Goal: Task Accomplishment & Management: Complete application form

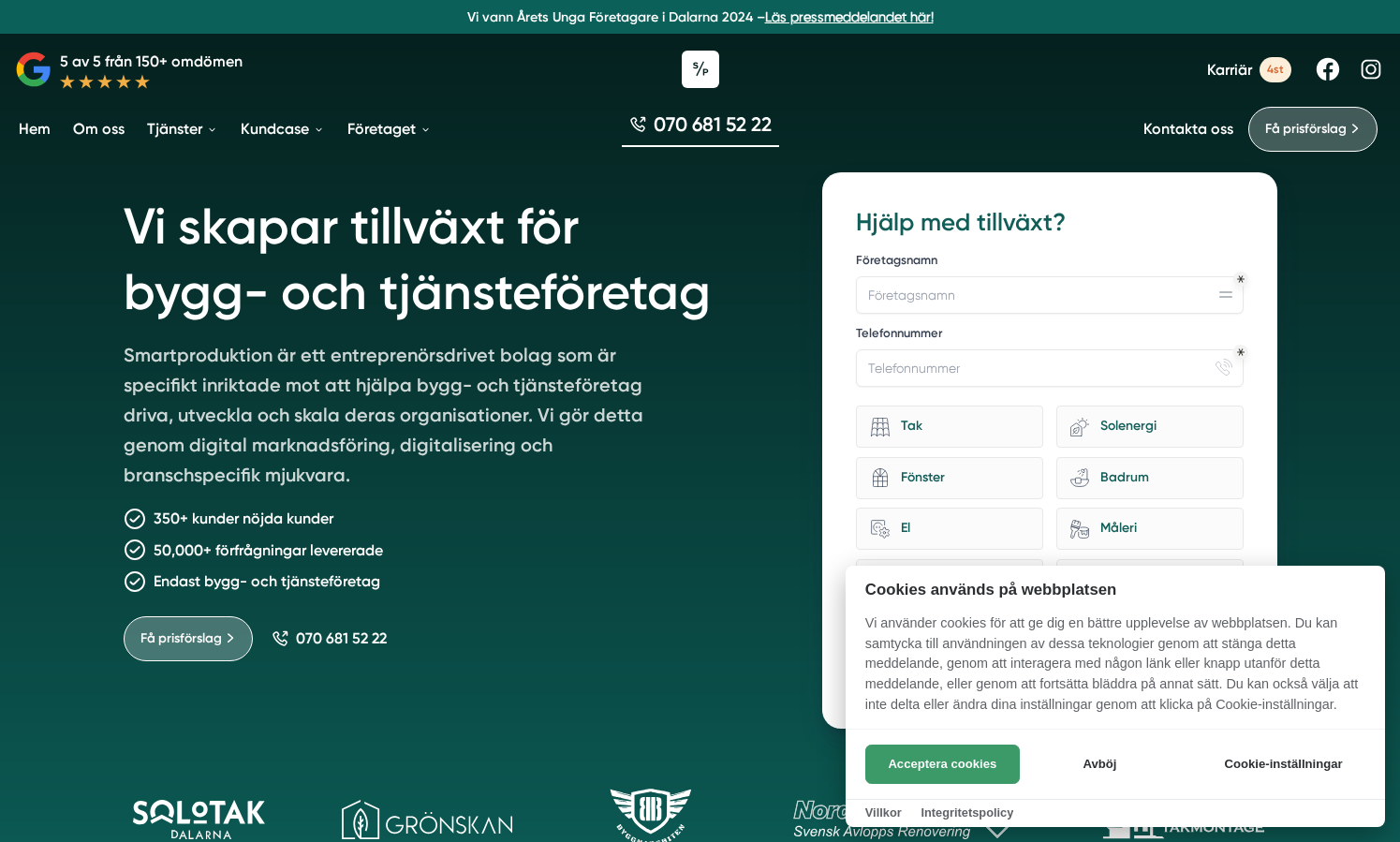
click at [990, 758] on button "Acceptera cookies" at bounding box center [942, 764] width 154 height 40
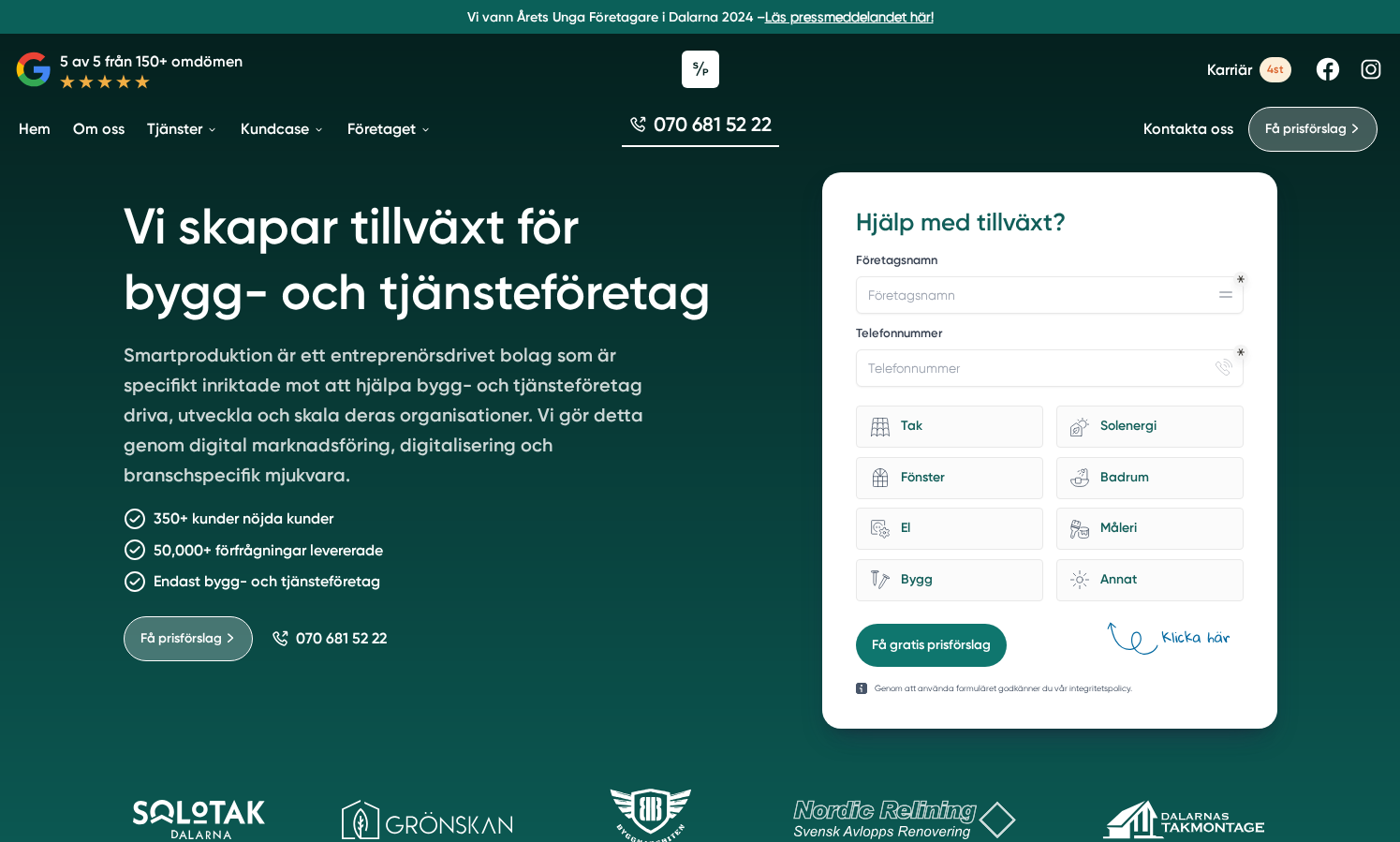
click at [1241, 68] on span "Karriär" at bounding box center [1229, 69] width 45 height 17
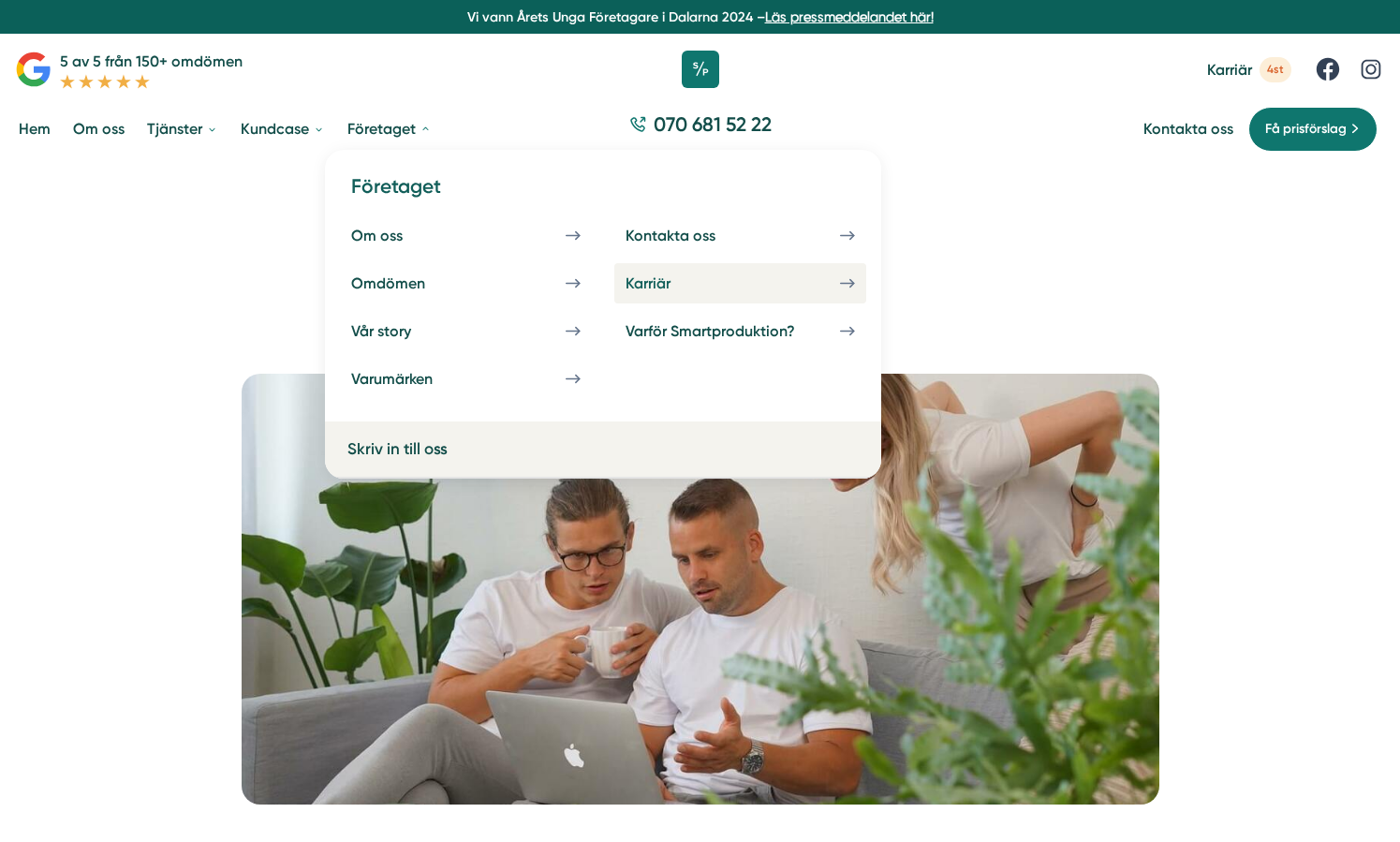
click at [654, 278] on div "Karriär" at bounding box center [670, 284] width 90 height 17
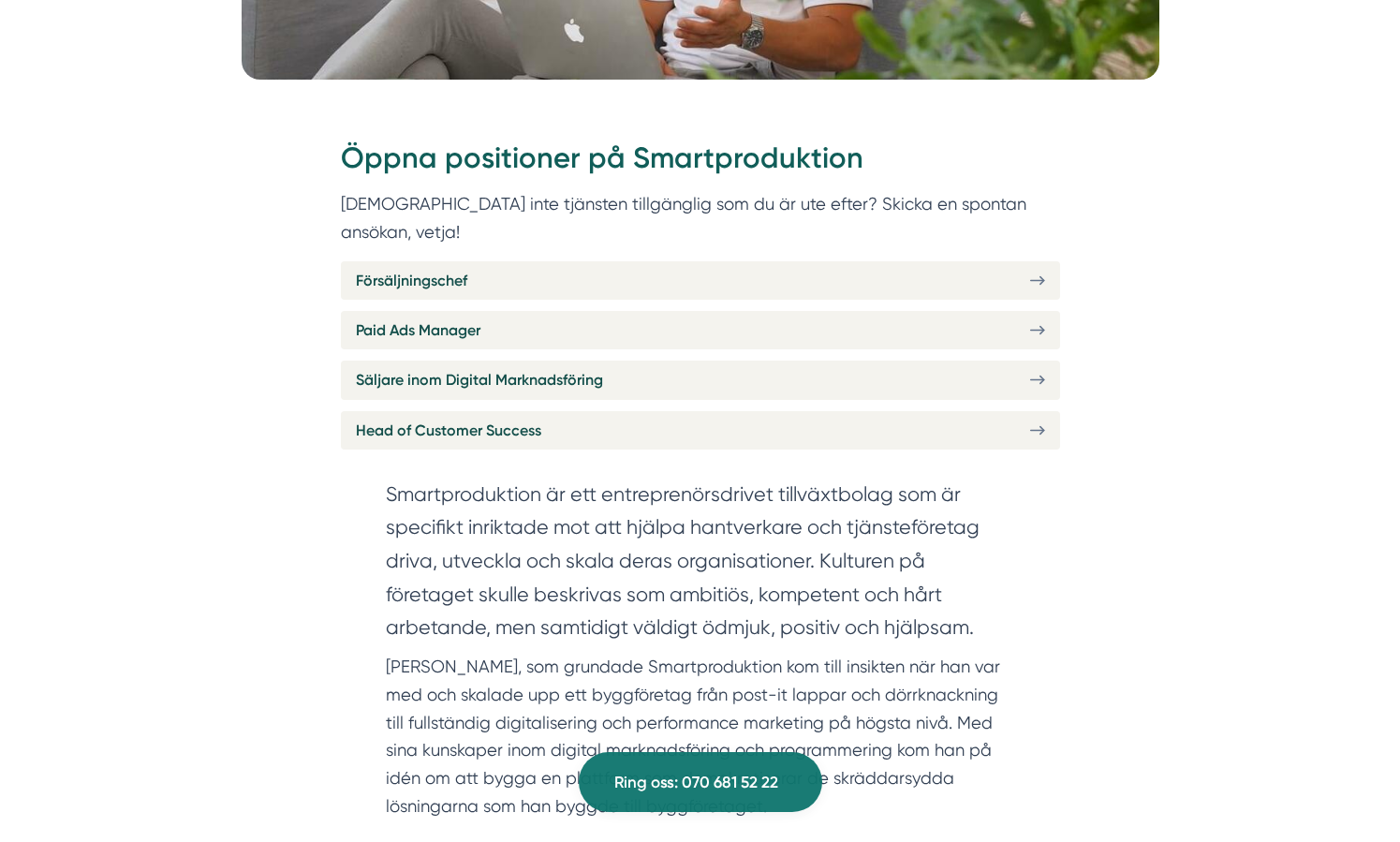
scroll to position [712, 0]
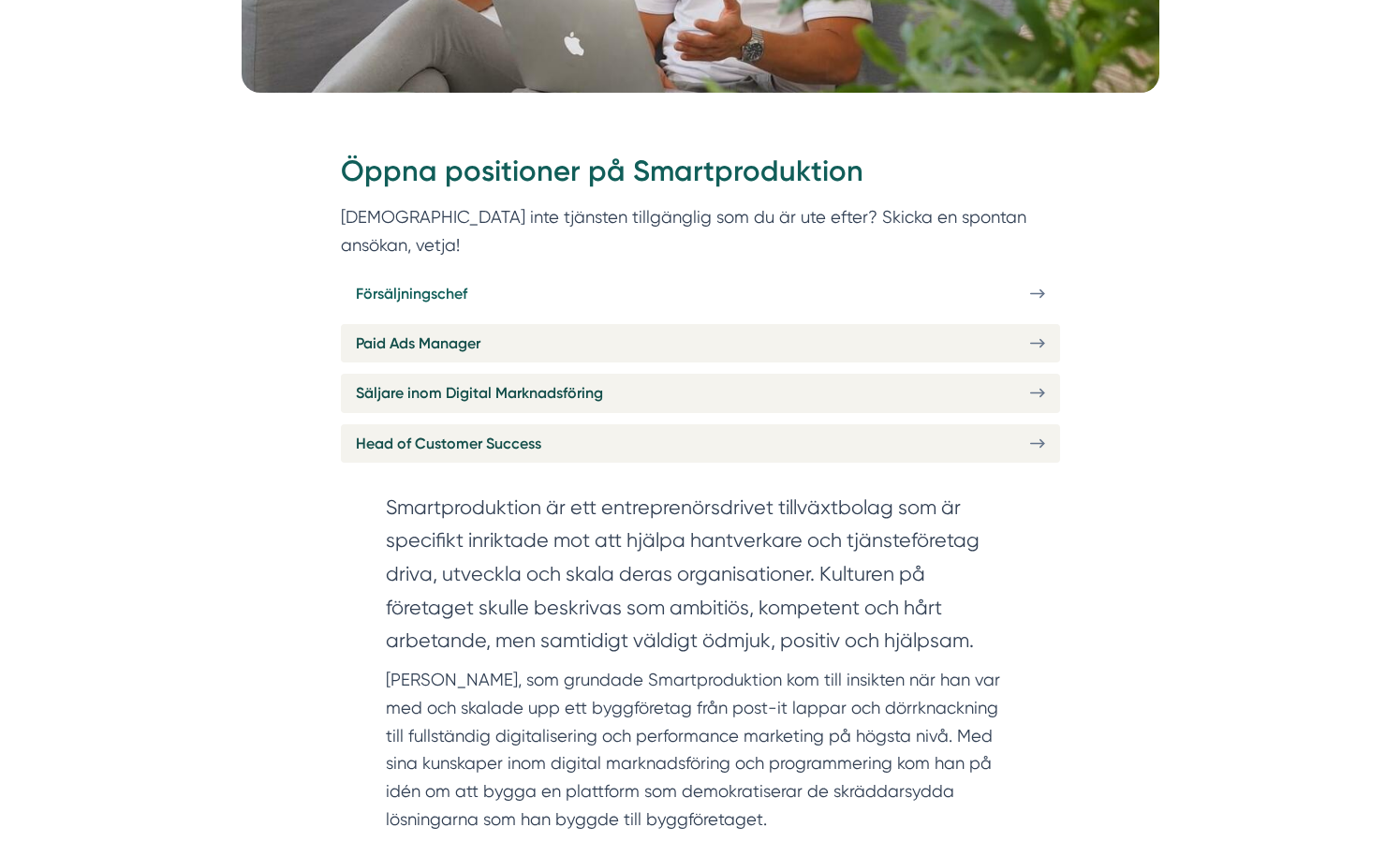
click at [459, 282] on span "Försäljningschef" at bounding box center [412, 293] width 112 height 23
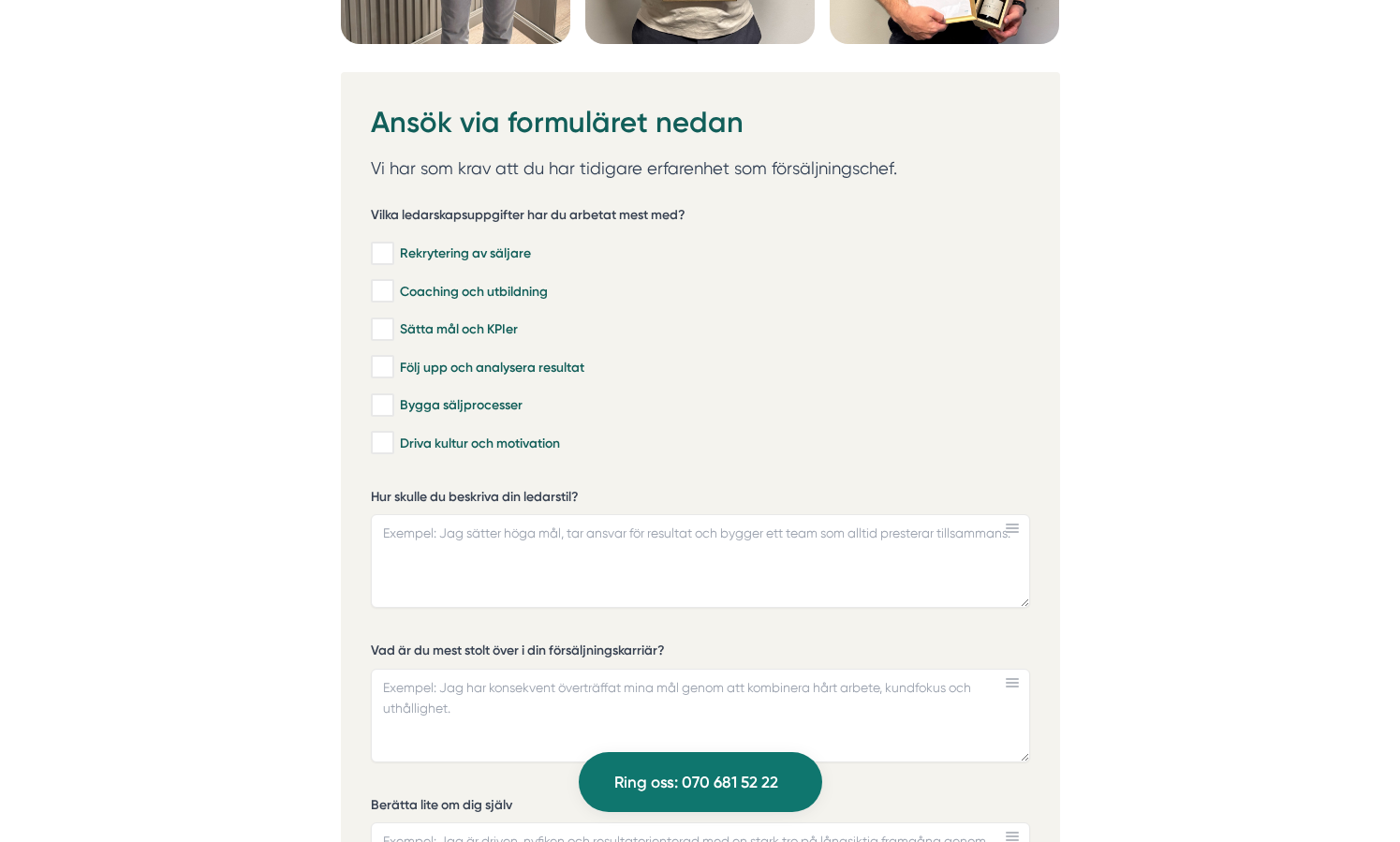
scroll to position [5370, 0]
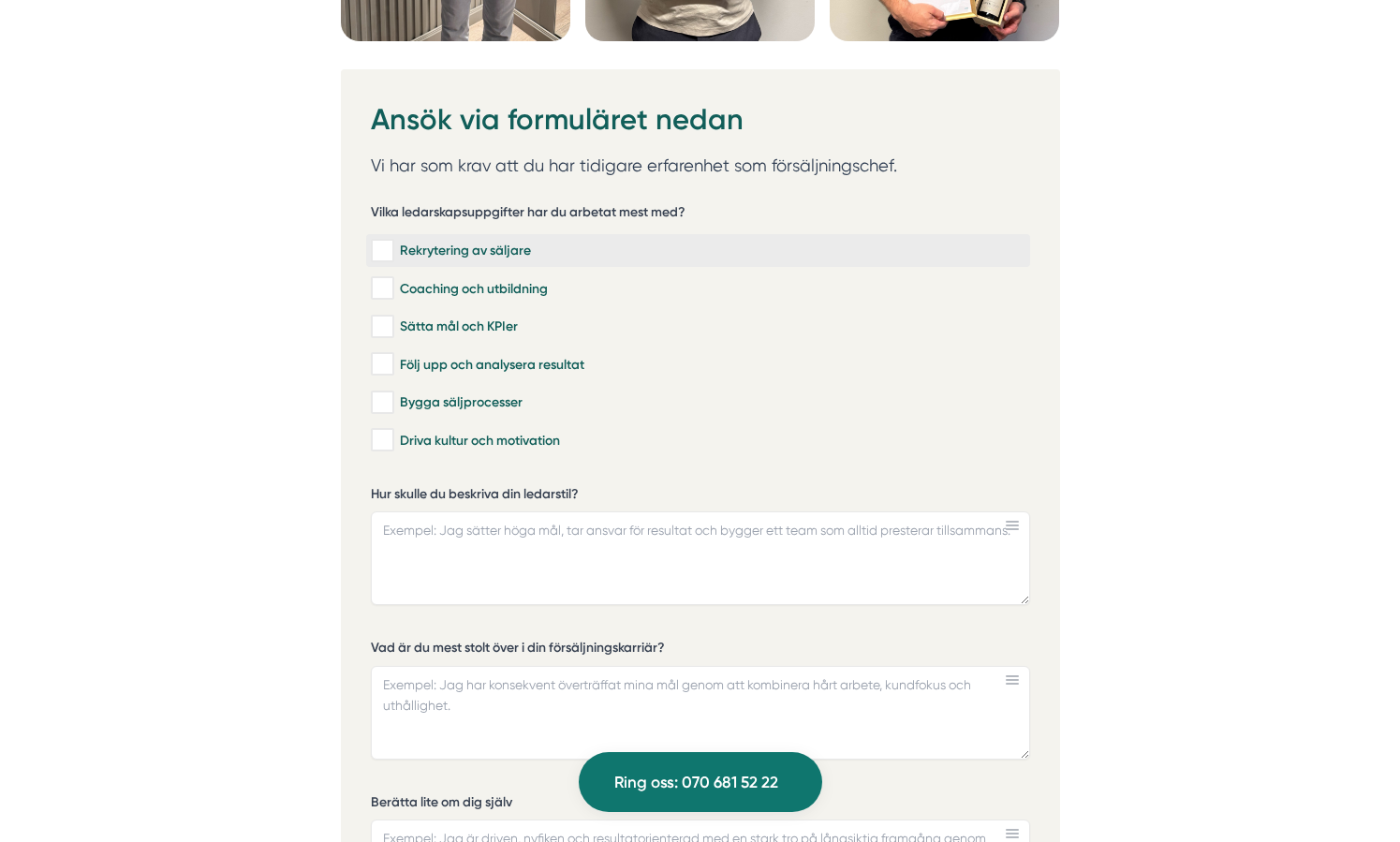
click at [382, 250] on input "Rekrytering av säljare" at bounding box center [382, 251] width 21 height 18
checkbox input "true"
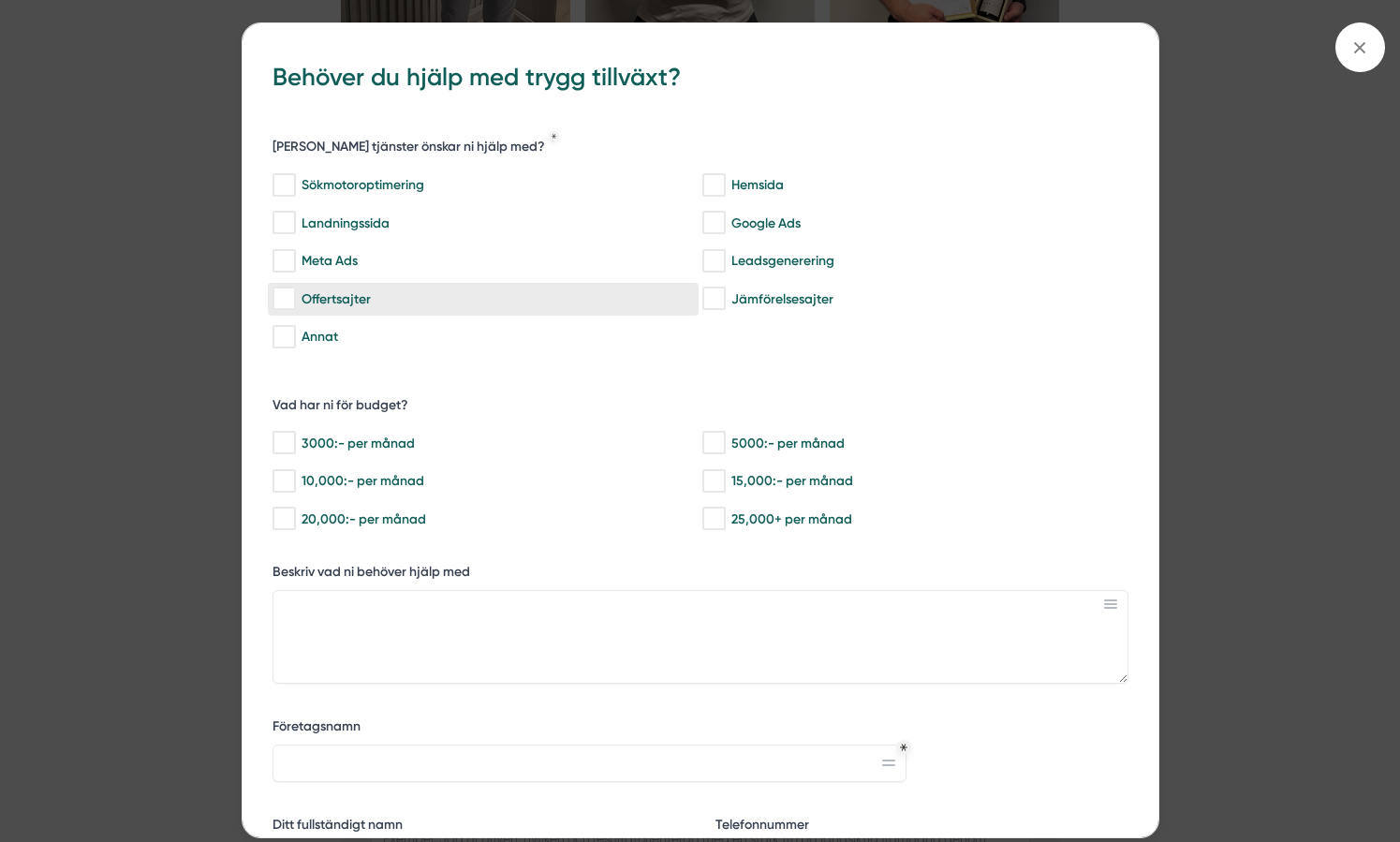
click at [387, 283] on label "Offertsajter" at bounding box center [483, 299] width 431 height 33
click at [294, 289] on input "Offertsajter" at bounding box center [283, 298] width 21 height 18
checkbox input "true"
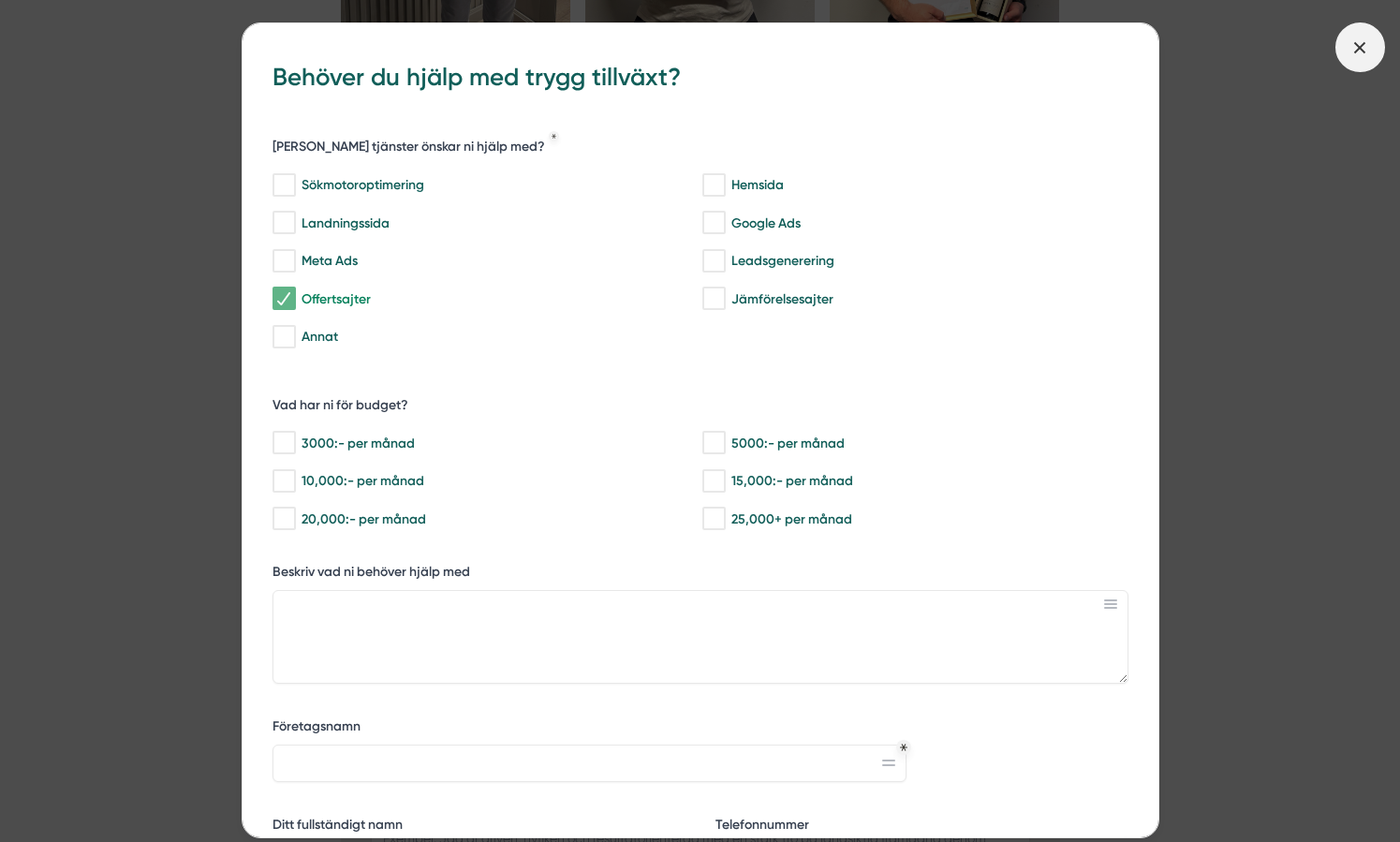
click at [1352, 64] on span at bounding box center [1360, 46] width 49 height 49
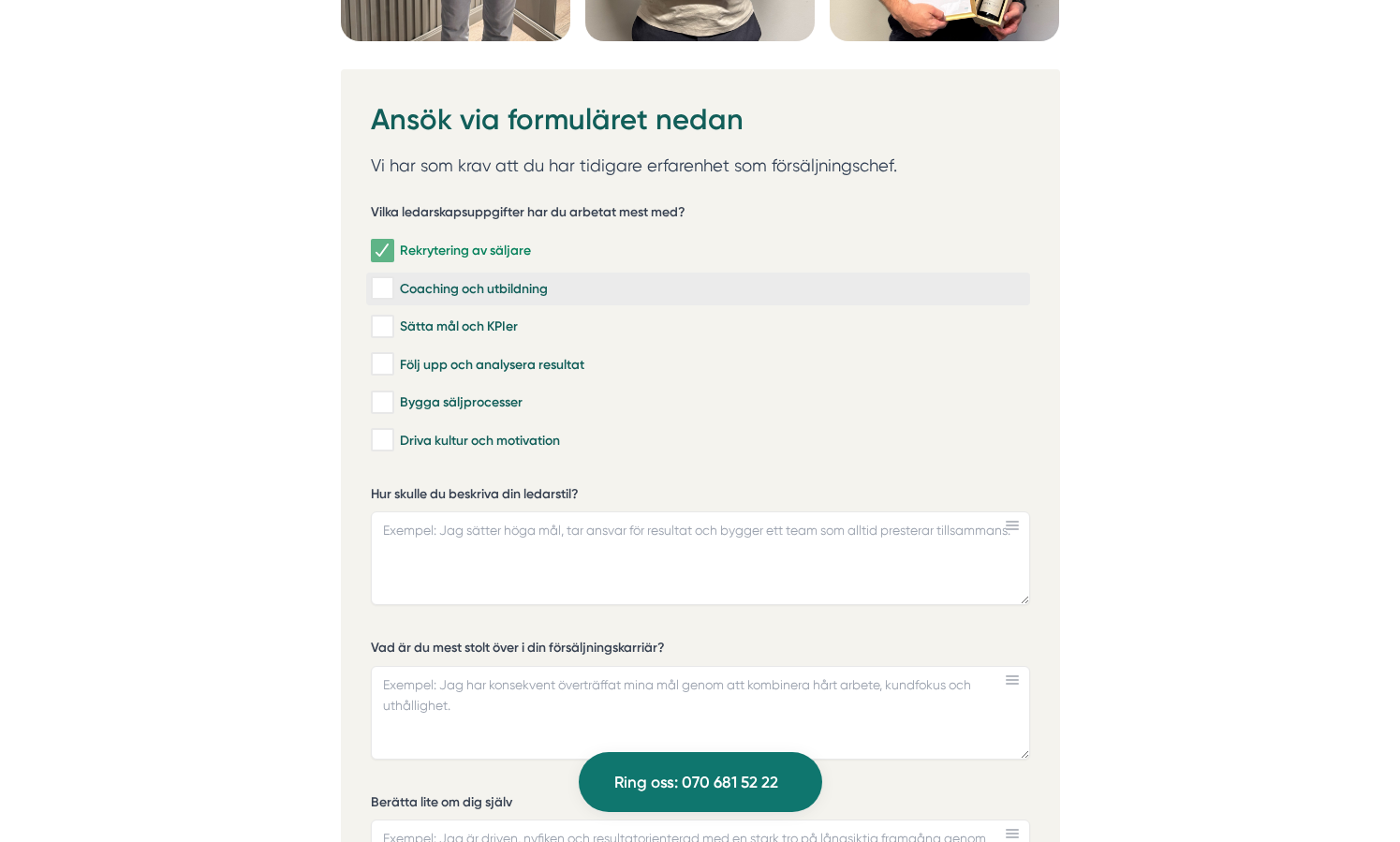
click at [386, 294] on input "Coaching och utbildning" at bounding box center [382, 287] width 21 height 18
checkbox input "true"
click at [382, 401] on input "Bygga säljprocesser" at bounding box center [382, 402] width 21 height 18
checkbox input "true"
click at [378, 440] on input "Driva kultur och motivation" at bounding box center [382, 440] width 21 height 18
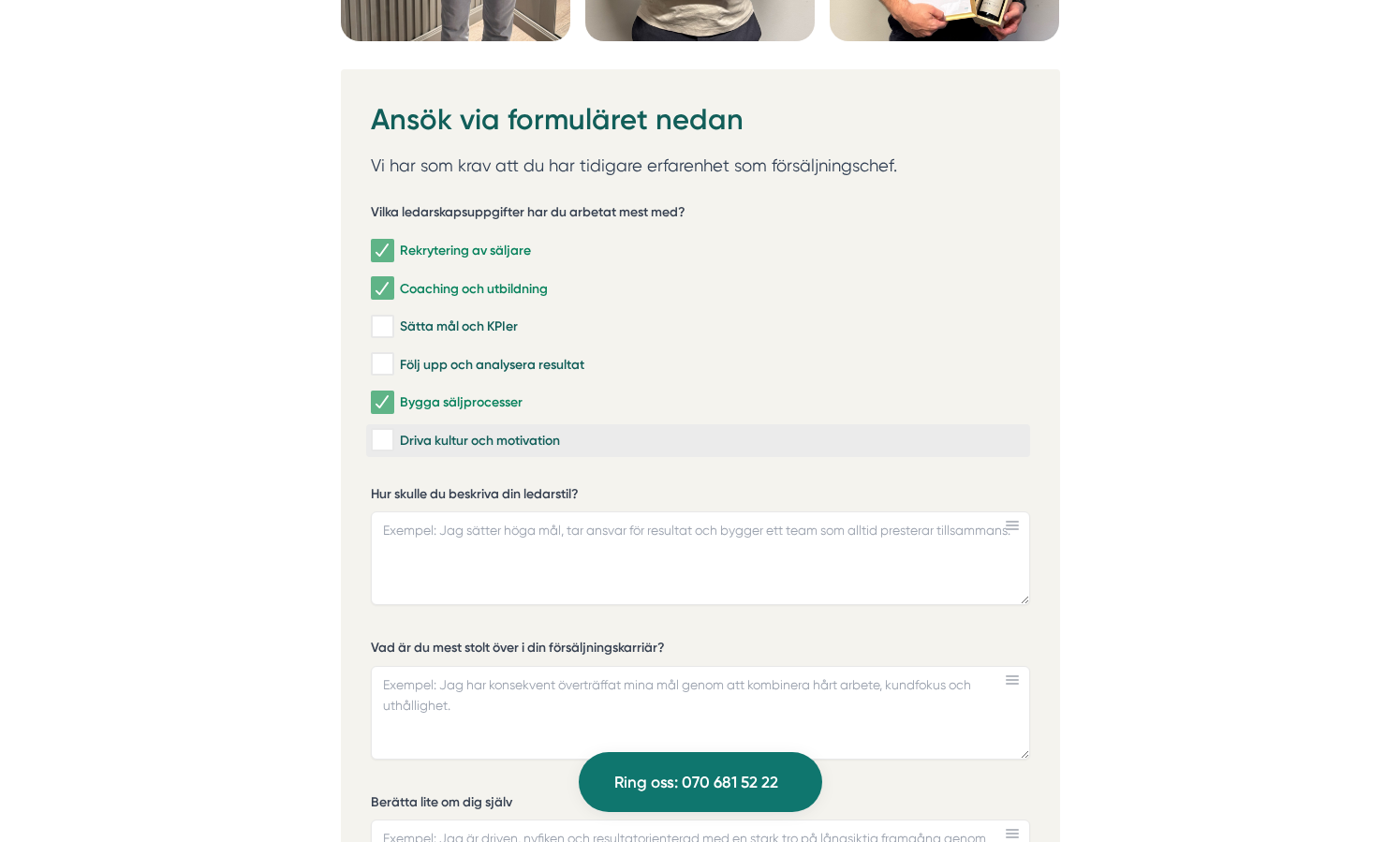
checkbox input "true"
click at [444, 534] on textarea "Hur skulle du beskriva din ledarstil?" at bounding box center [701, 557] width 660 height 94
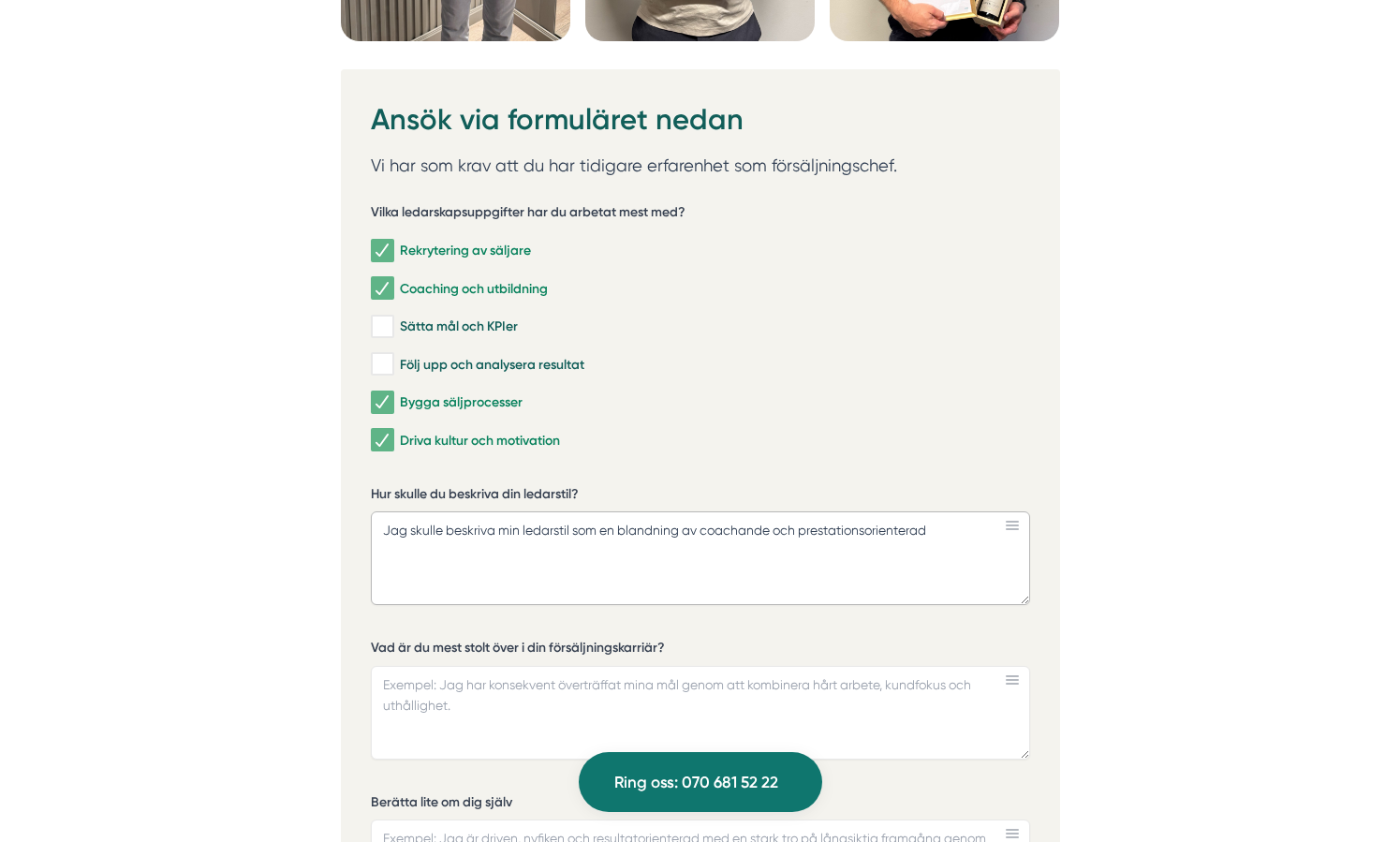
click at [768, 534] on textarea "Jag skulle beskriva min ledarstil som en blandning av coachande och prestations…" at bounding box center [701, 557] width 660 height 94
click at [904, 532] on textarea "Jag skulle beskriva min ledarstil som en blandning av coachande och prestations…" at bounding box center [701, 557] width 660 height 94
click at [863, 533] on textarea "Jag skulle beskriva min ledarstil som en blandning av coachande och prestations…" at bounding box center [701, 557] width 660 height 94
drag, startPoint x: 524, startPoint y: 528, endPoint x: 986, endPoint y: 531, distance: 462.0
click at [986, 531] on textarea "Jag skulle beskriva min ledarstil som en blandning av coachande och prestations…" at bounding box center [701, 557] width 660 height 94
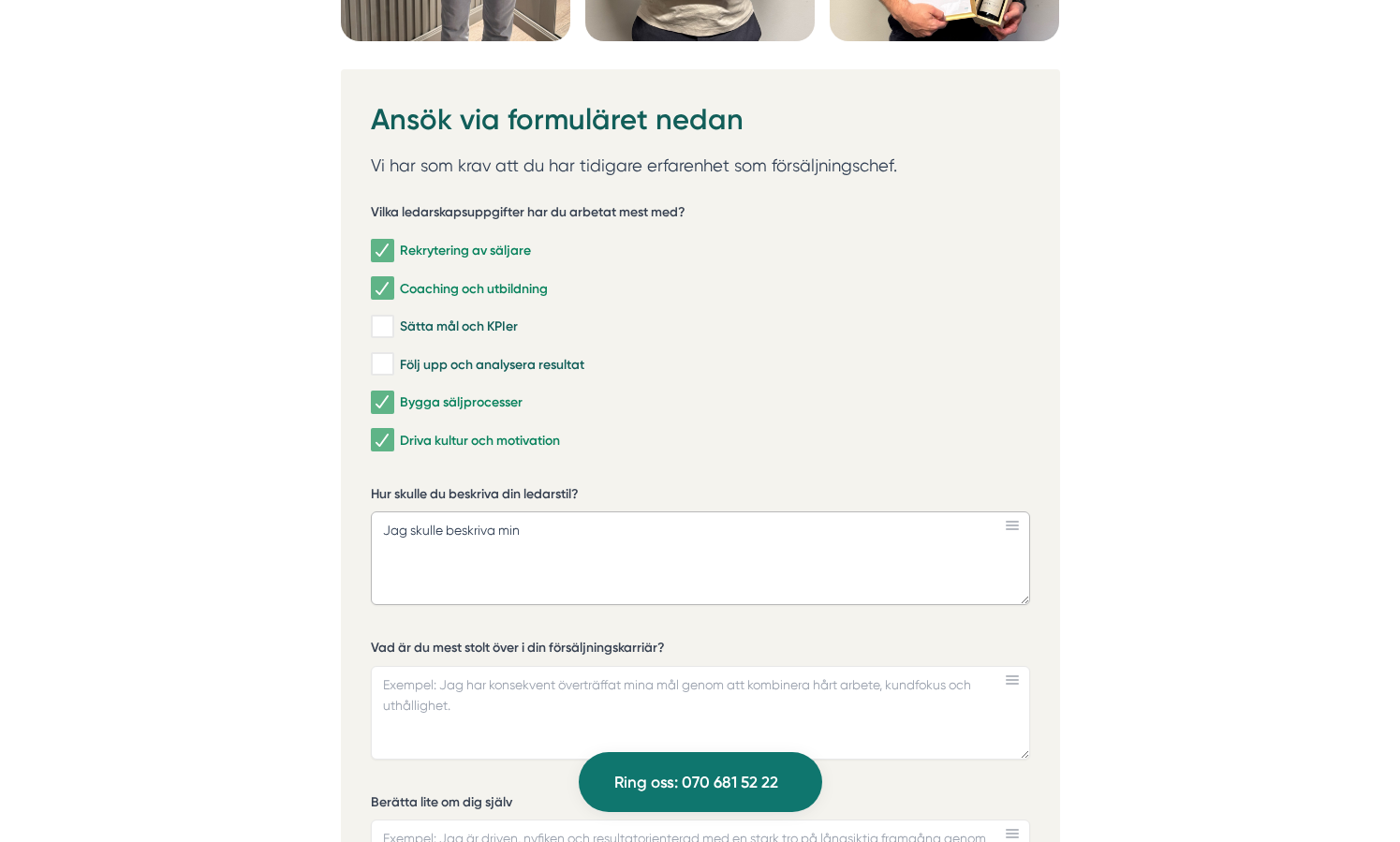
type textarea "Jag skulle beskriva min ledarstil som en blandning av coachande och prestations…"
click at [420, 584] on textarea "Jag skulle beskriva min ledarstil som en blandning av coachande och prestations…" at bounding box center [701, 557] width 660 height 94
click at [696, 528] on textarea "Jag skulle beskriva min ledarstil som en blandning av coachande och prestations…" at bounding box center [701, 557] width 660 height 94
paste textarea "Jag har en ledarstil som kombinerar coachning med tydligt fokus på resultat. Ja…"
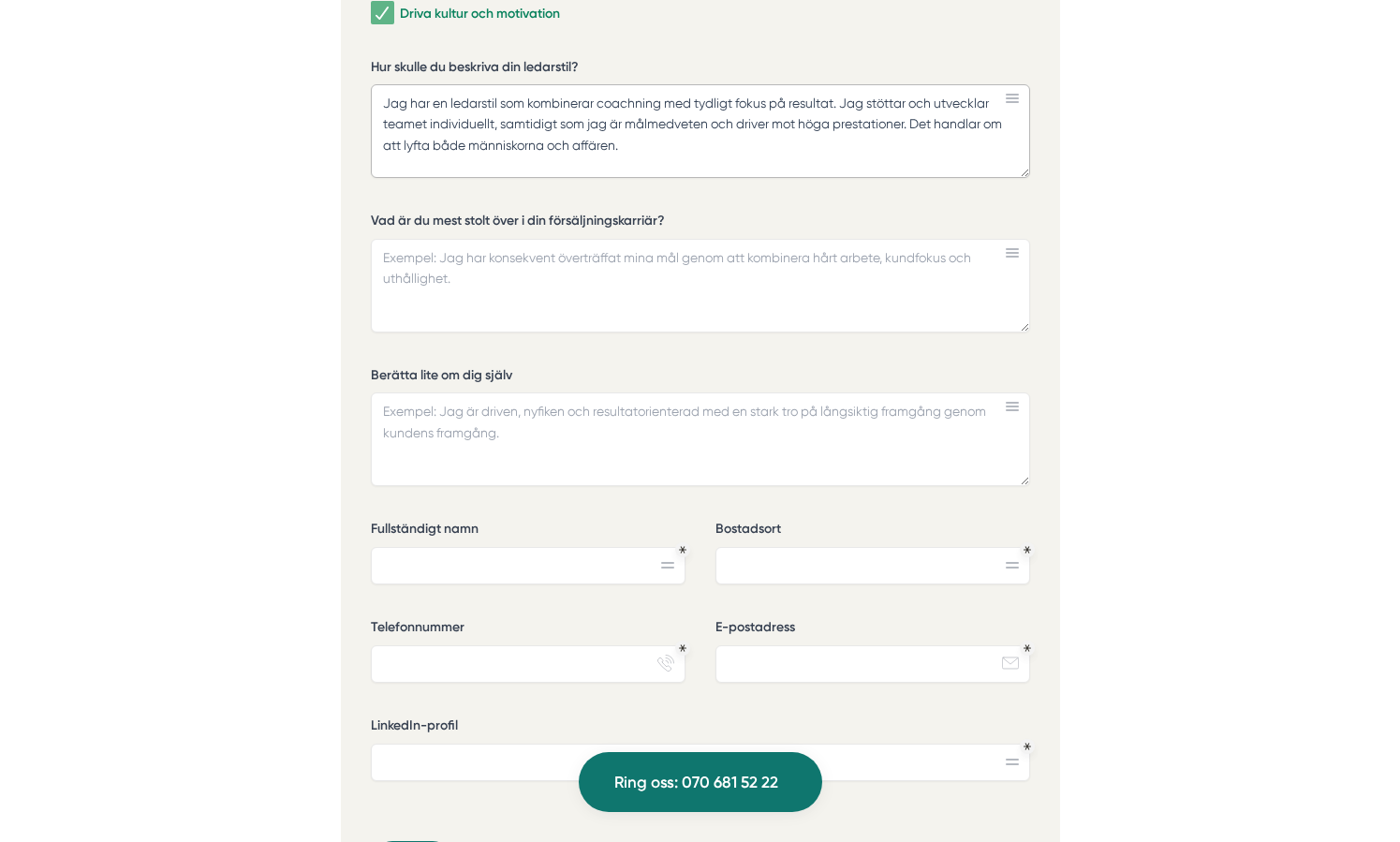
scroll to position [5799, 0]
type textarea "Jag har en ledarstil som kombinerar coachning med tydligt fokus på resultat. Ja…"
click at [693, 257] on textarea "Vad är du mest stolt över i din försäljningskarriär?" at bounding box center [701, 285] width 660 height 94
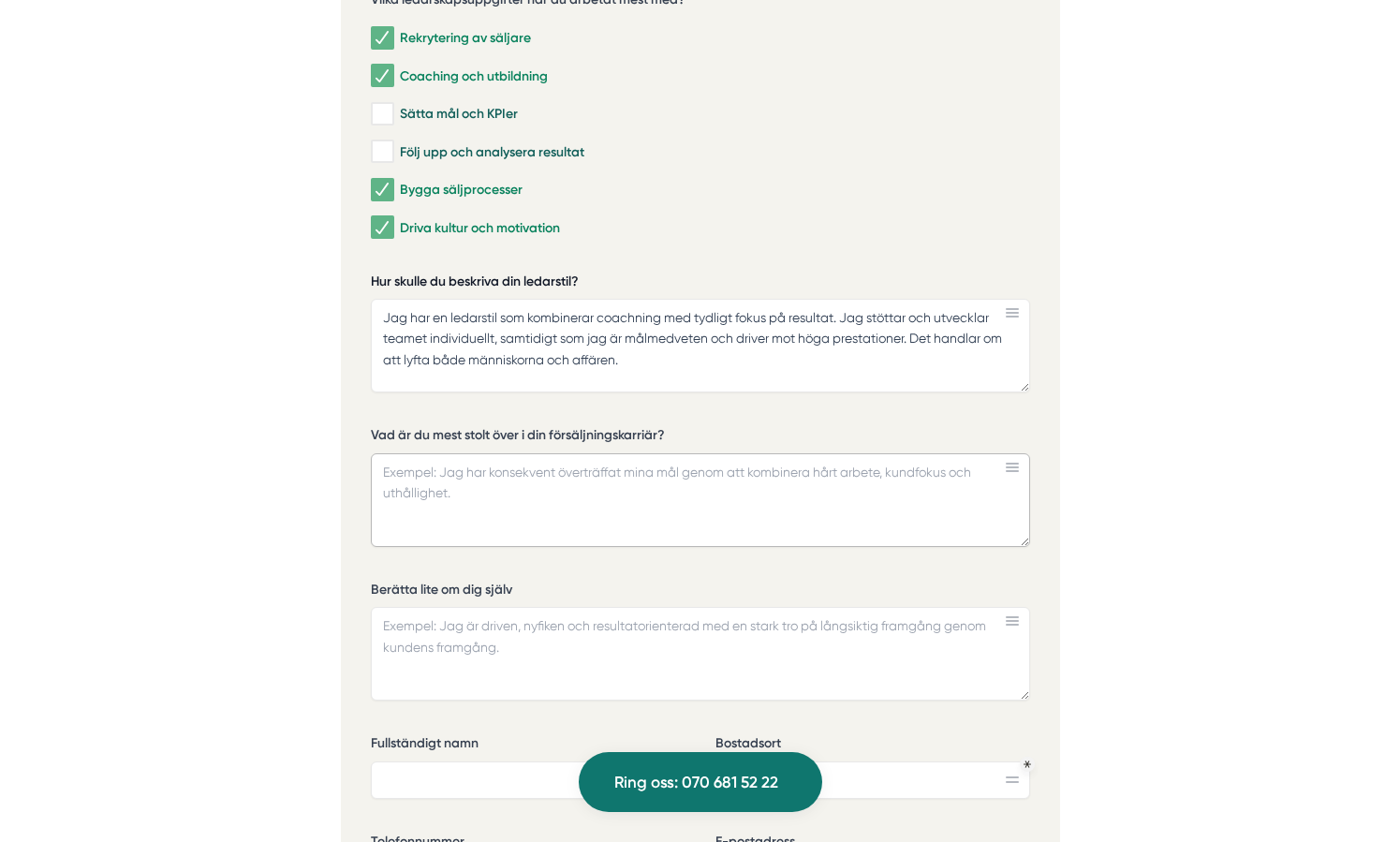
scroll to position [5591, 0]
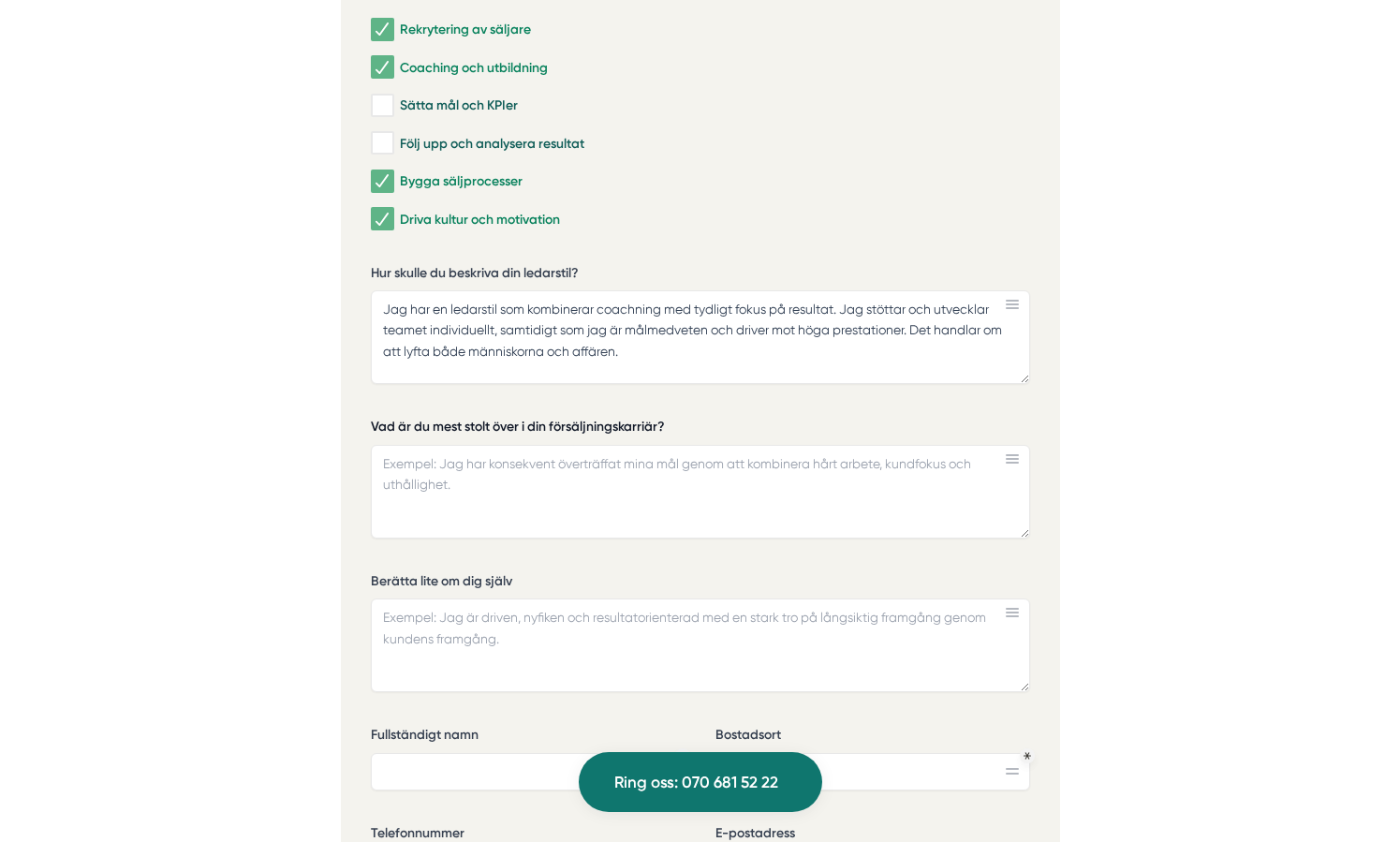
drag, startPoint x: 368, startPoint y: 422, endPoint x: 547, endPoint y: 423, distance: 179.0
click at [547, 423] on div "Ansök via formuläret nedan Vi har som krav att du har tidigare erfarenhet som f…" at bounding box center [701, 502] width 719 height 1309
click at [547, 423] on label "Vad är du mest stolt över i din försäljningskarriär?" at bounding box center [701, 429] width 660 height 23
click at [547, 445] on textarea "Vad är du mest stolt över i din försäljningskarriär?" at bounding box center [701, 491] width 660 height 94
click at [547, 423] on label "Vad är du mest stolt över i din försäljningskarriär?" at bounding box center [701, 429] width 660 height 23
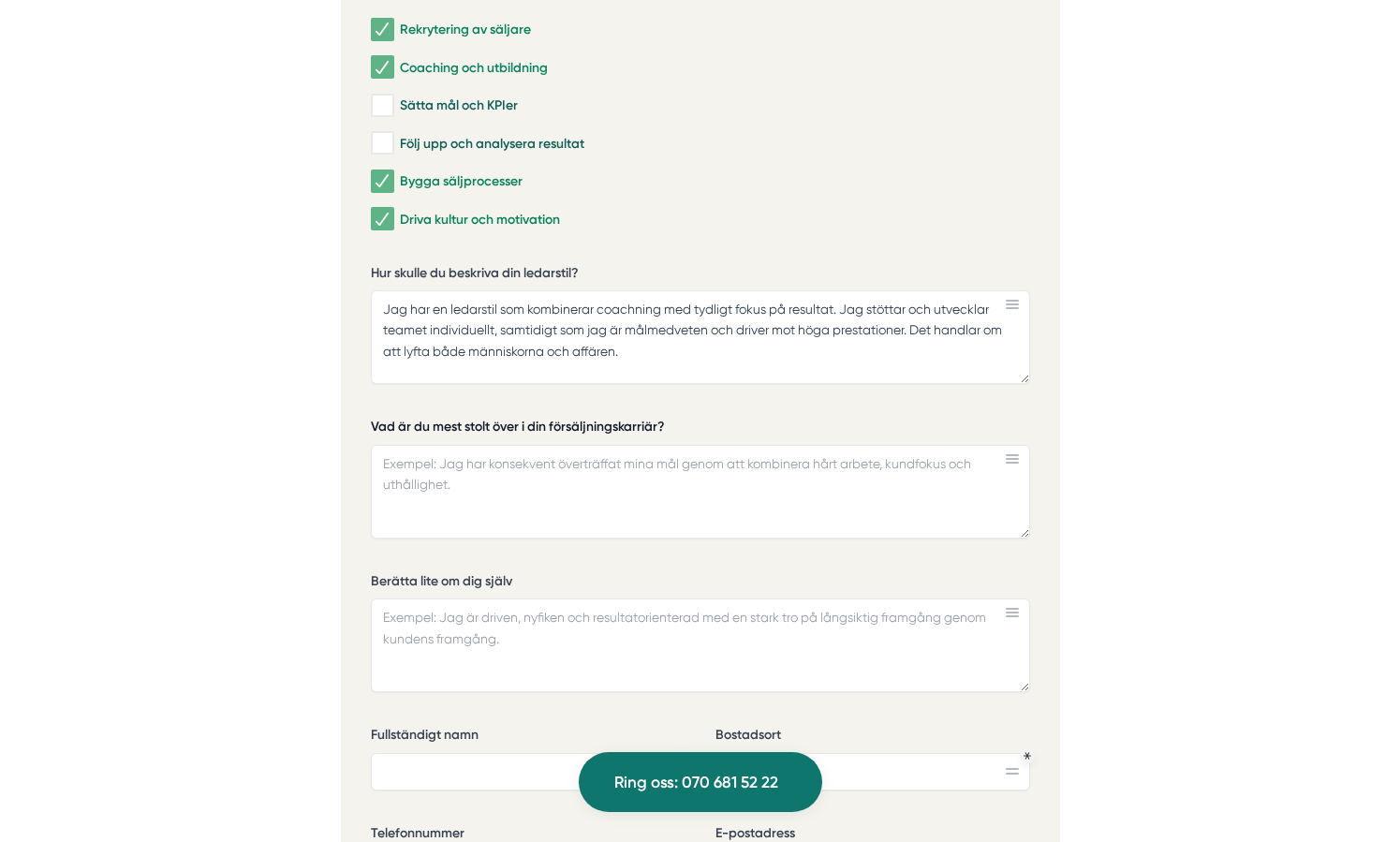
click at [547, 445] on textarea "Vad är du mest stolt över i din försäljningskarriär?" at bounding box center [701, 491] width 660 height 94
click at [547, 423] on label "Vad är du mest stolt över i din försäljningskarriär?" at bounding box center [701, 429] width 660 height 23
click at [547, 445] on textarea "Vad är du mest stolt över i din försäljningskarriär?" at bounding box center [701, 491] width 660 height 94
click at [625, 423] on label "Vad är du mest stolt över i din försäljningskarriär?" at bounding box center [701, 429] width 660 height 23
click at [625, 445] on textarea "Vad är du mest stolt över i din försäljningskarriär?" at bounding box center [701, 491] width 660 height 94
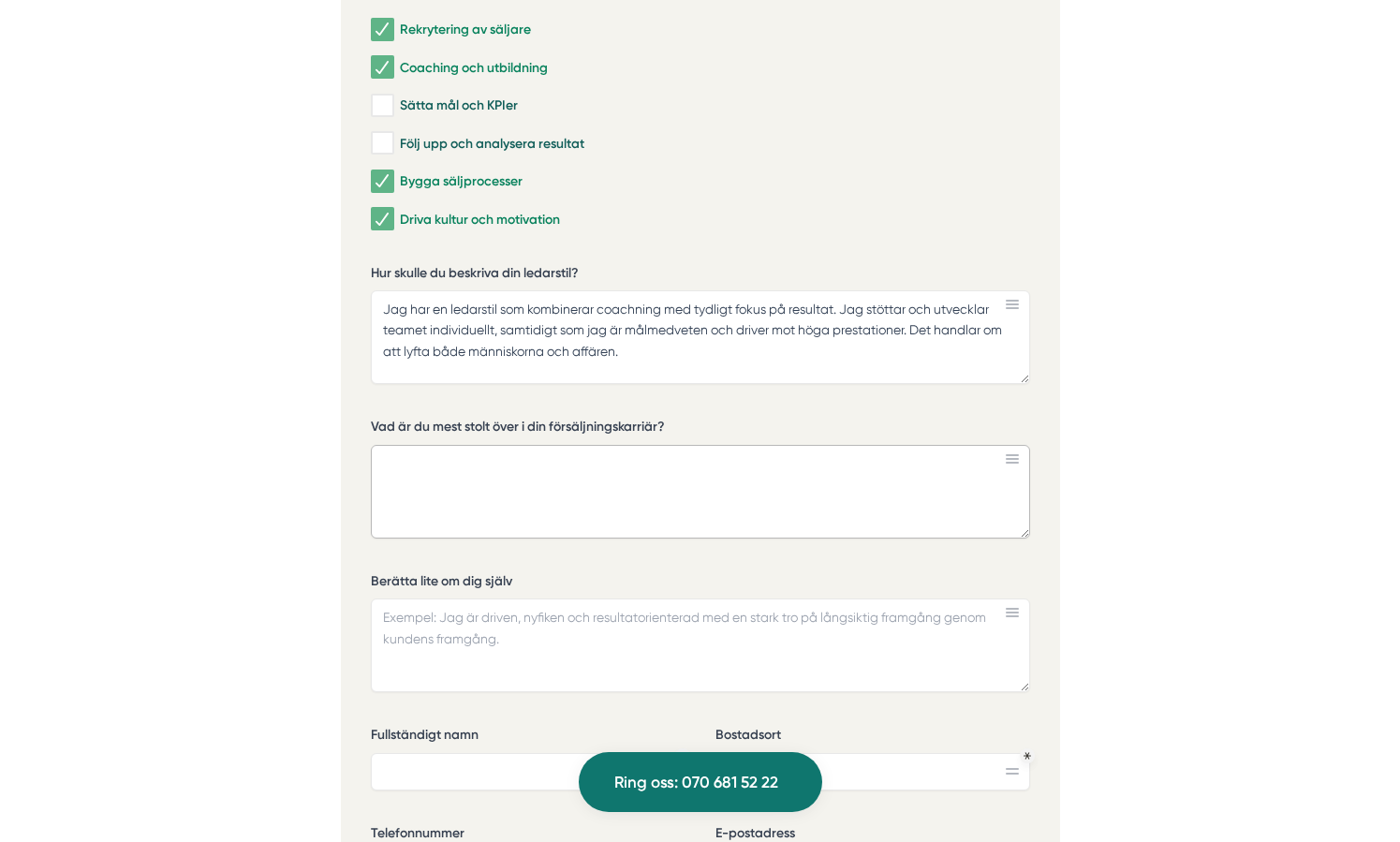
click at [478, 464] on textarea "Vad är du mest stolt över i din försäljningskarriär?" at bounding box center [701, 491] width 660 height 94
paste textarea "Det jag är mest stolt över i min karriär som försäljningschef är att jag lyckat…"
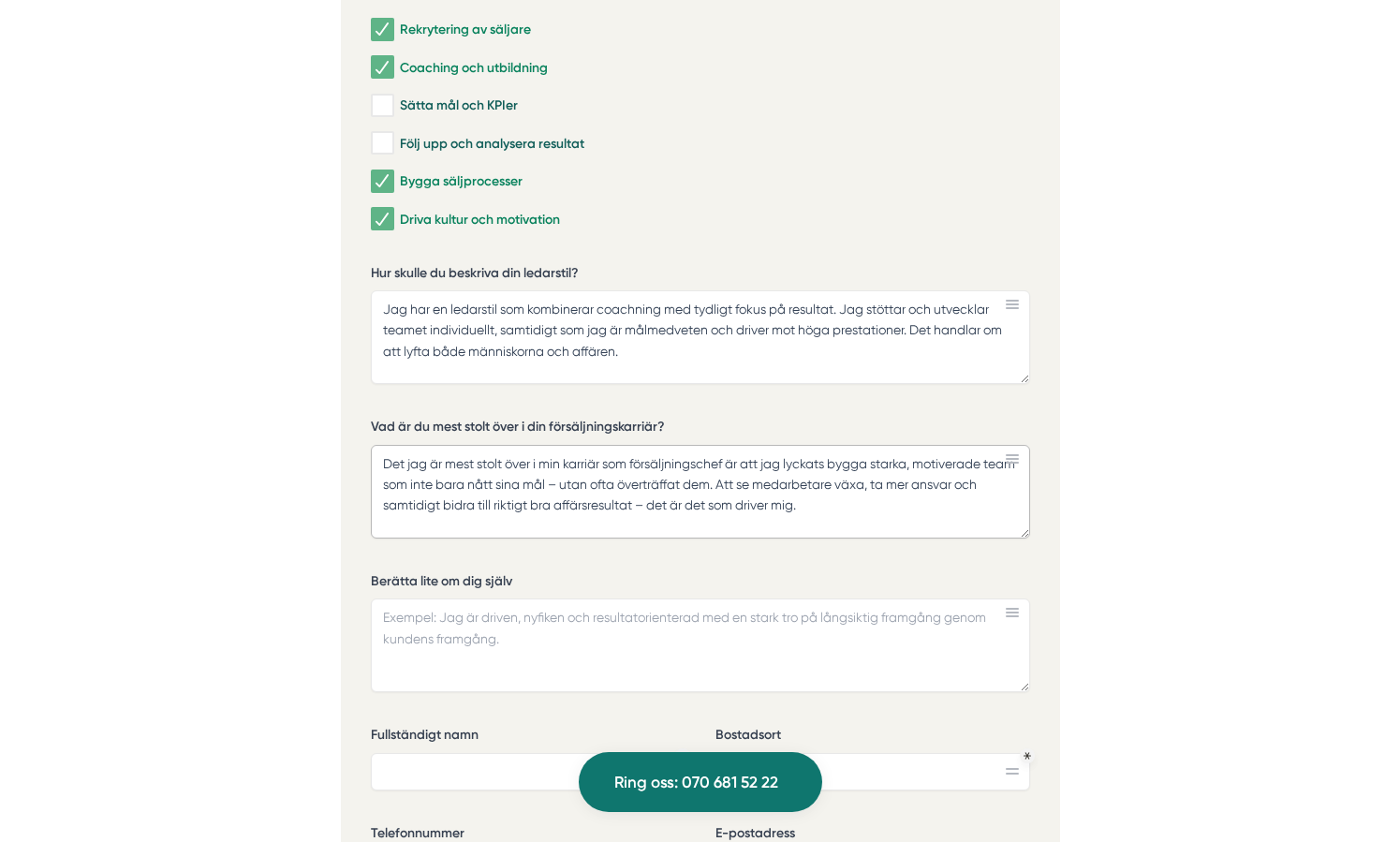
click at [596, 484] on textarea "Det jag är mest stolt över i min karriär som försäljningschef är att jag lyckat…" at bounding box center [701, 491] width 660 height 94
click at [649, 503] on textarea "Det jag är mest stolt över i min karriär som försäljningschef är att jag lyckat…" at bounding box center [701, 491] width 660 height 94
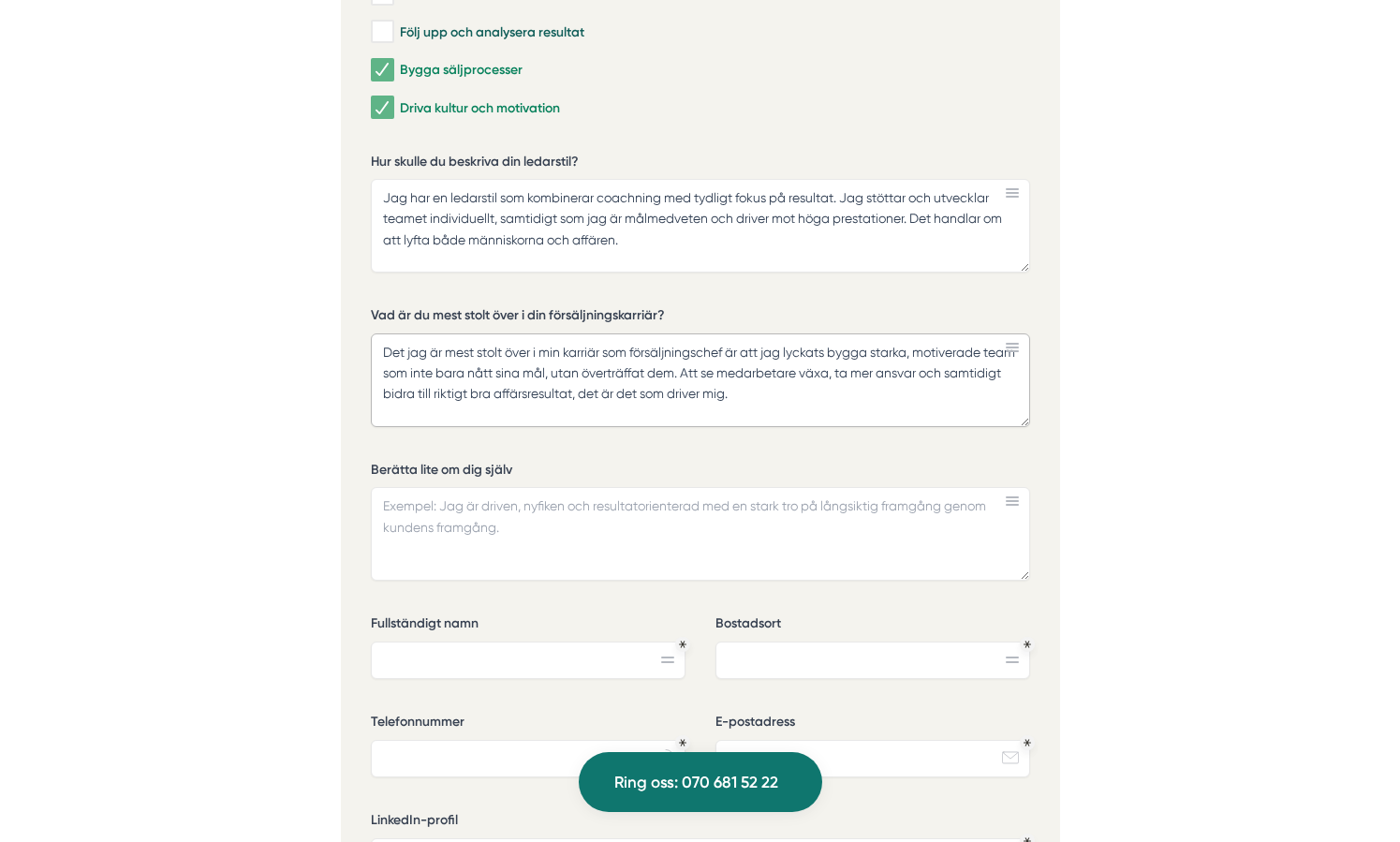
scroll to position [5703, 0]
type textarea "Det jag är mest stolt över i min karriär som försäljningschef är att jag lyckat…"
click at [1009, 504] on textarea "Berätta lite om dig själv" at bounding box center [701, 533] width 660 height 94
click at [1011, 501] on rect at bounding box center [1012, 502] width 13 height 2
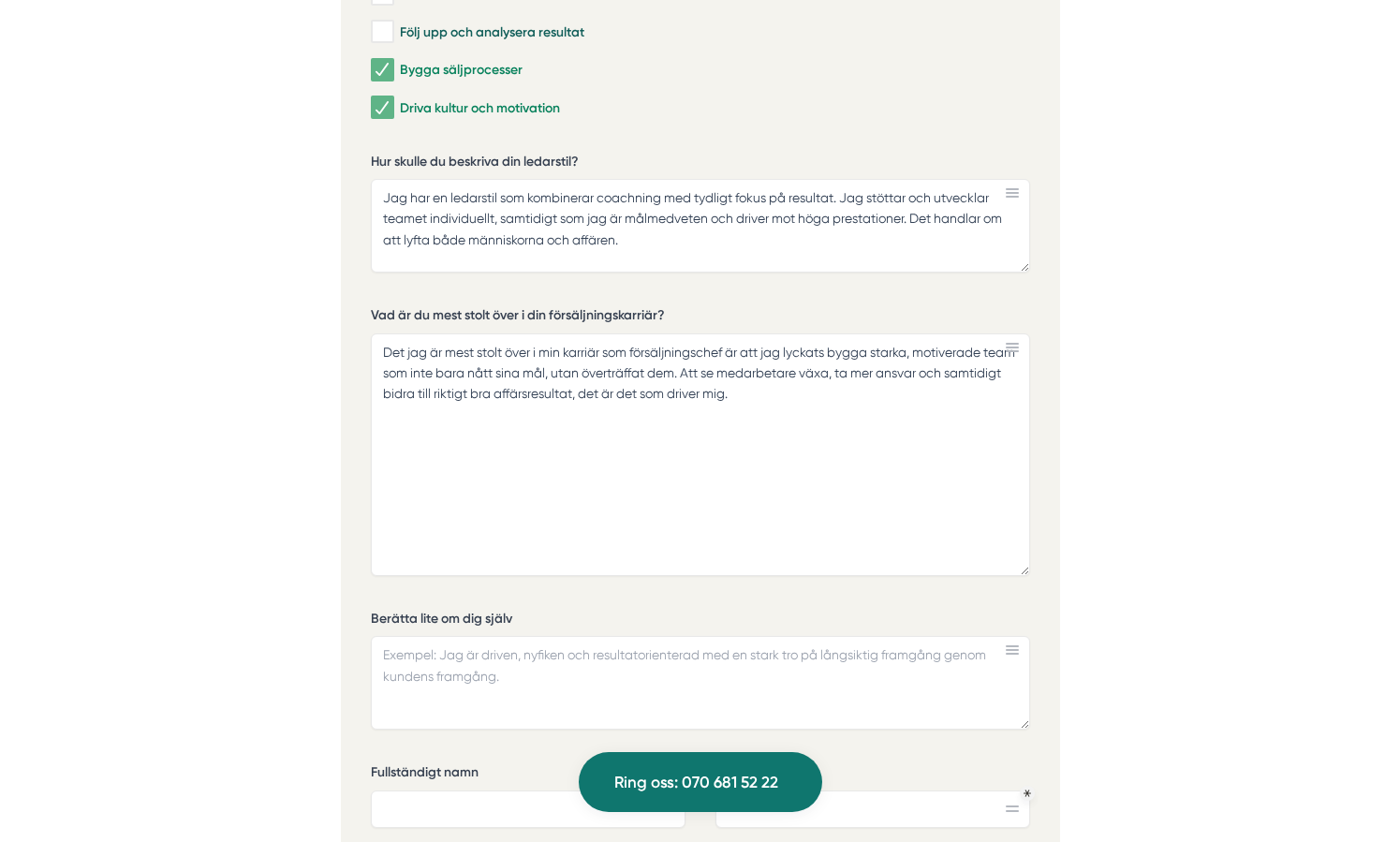
click at [1018, 568] on textarea "Det jag är mest stolt över i min karriär som försäljningschef är att jag lyckat…" at bounding box center [701, 455] width 660 height 243
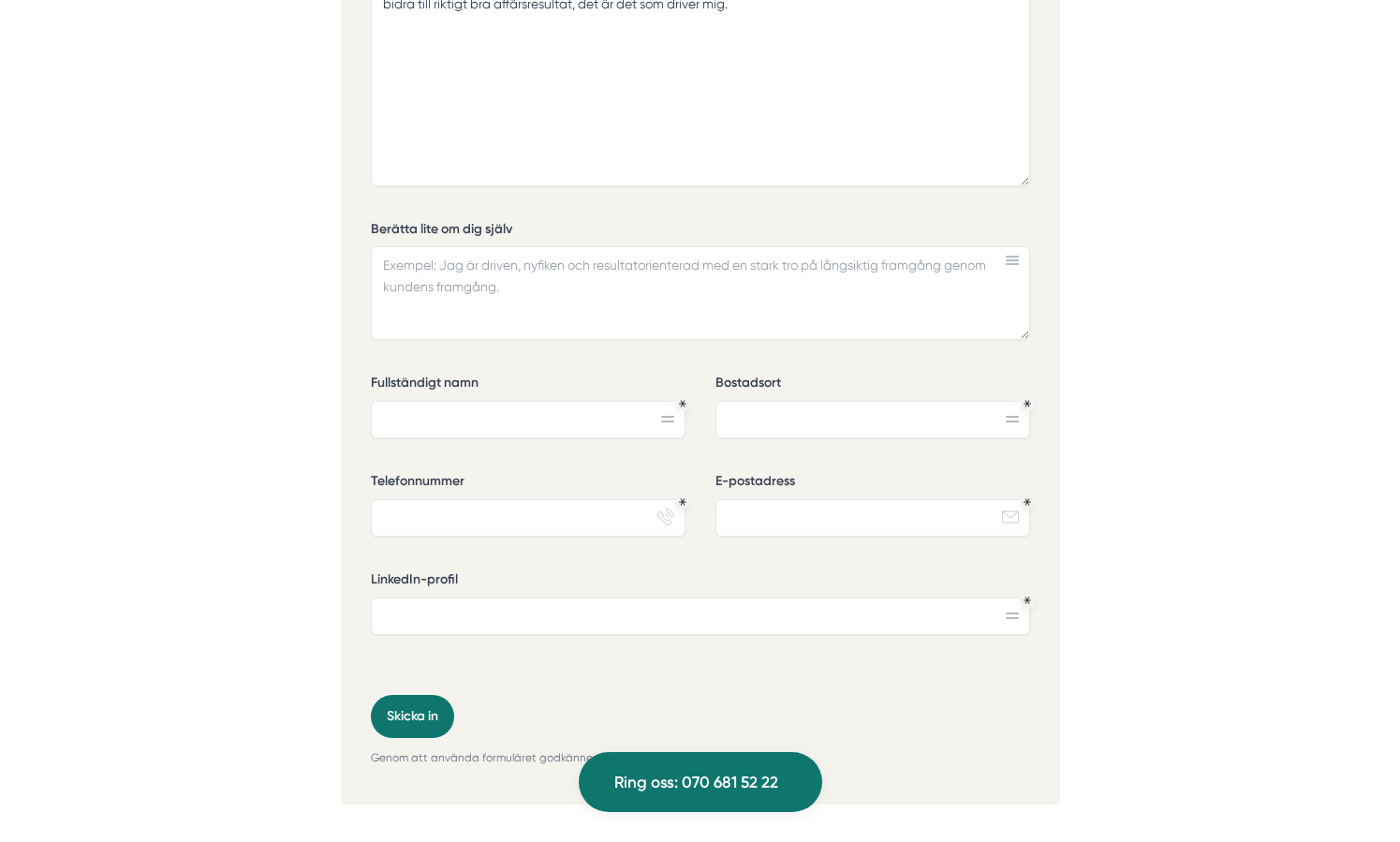
scroll to position [6117, 0]
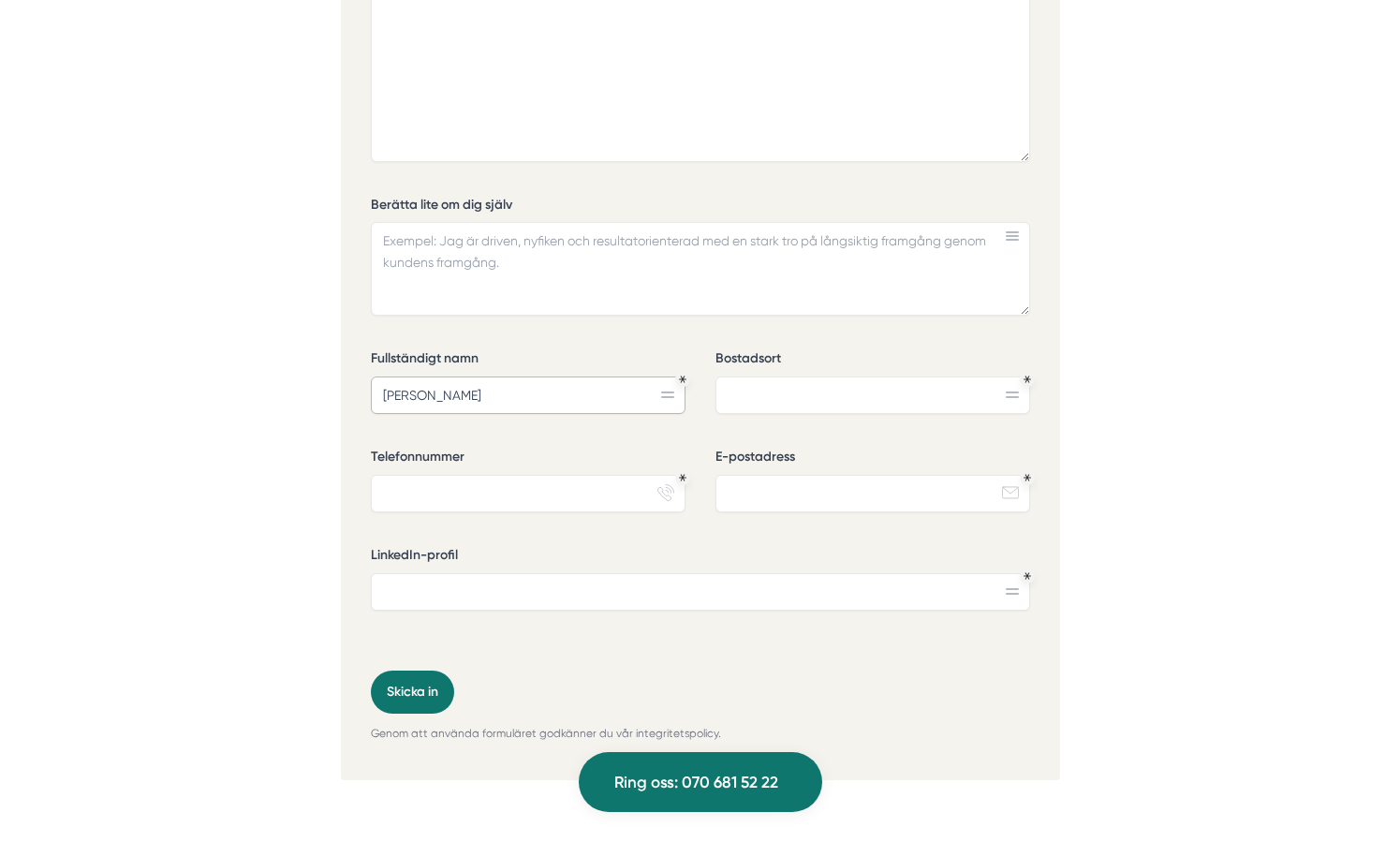
type input "[PERSON_NAME]"
type input "J"
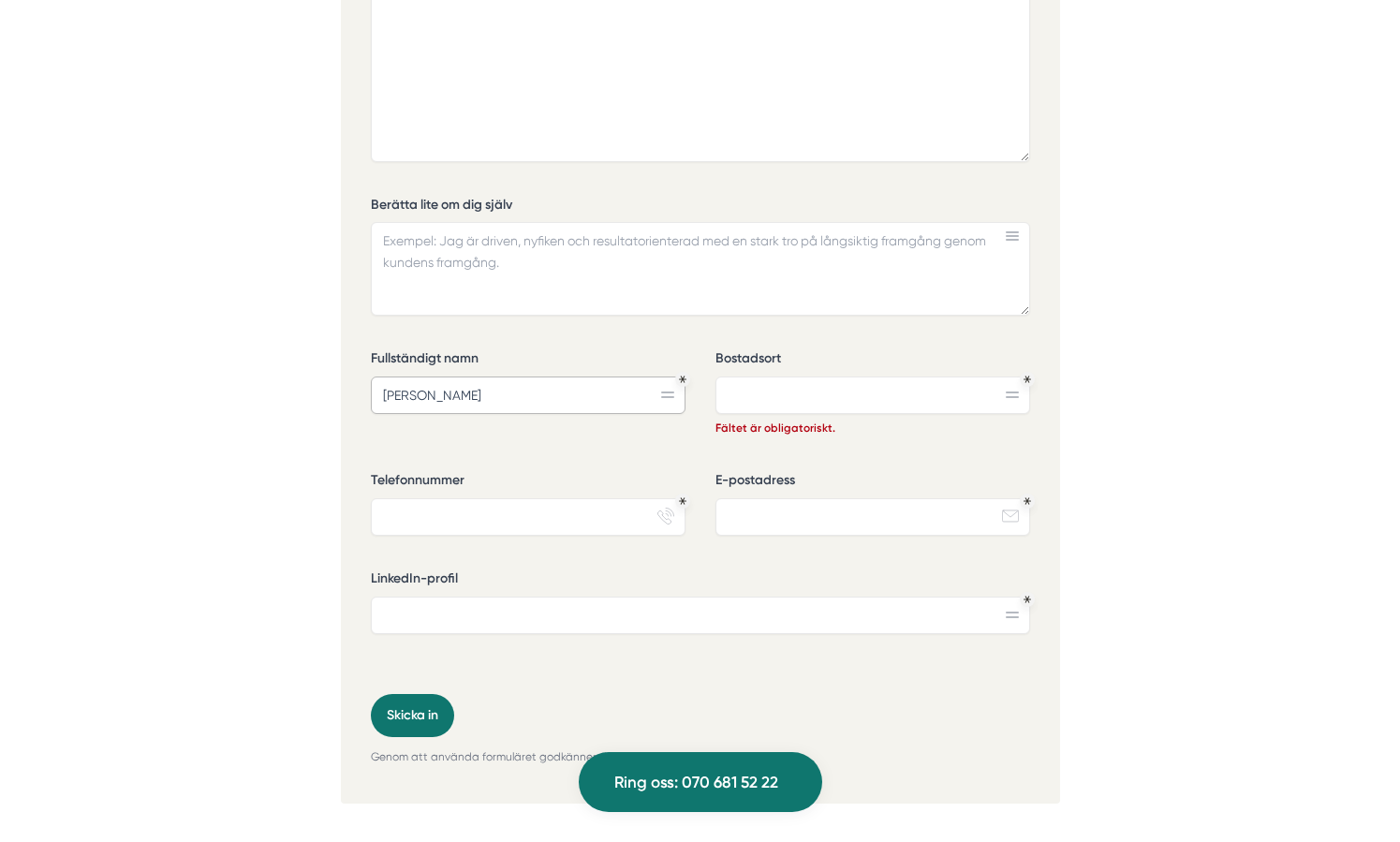
type input "[PERSON_NAME]"
type input ";"
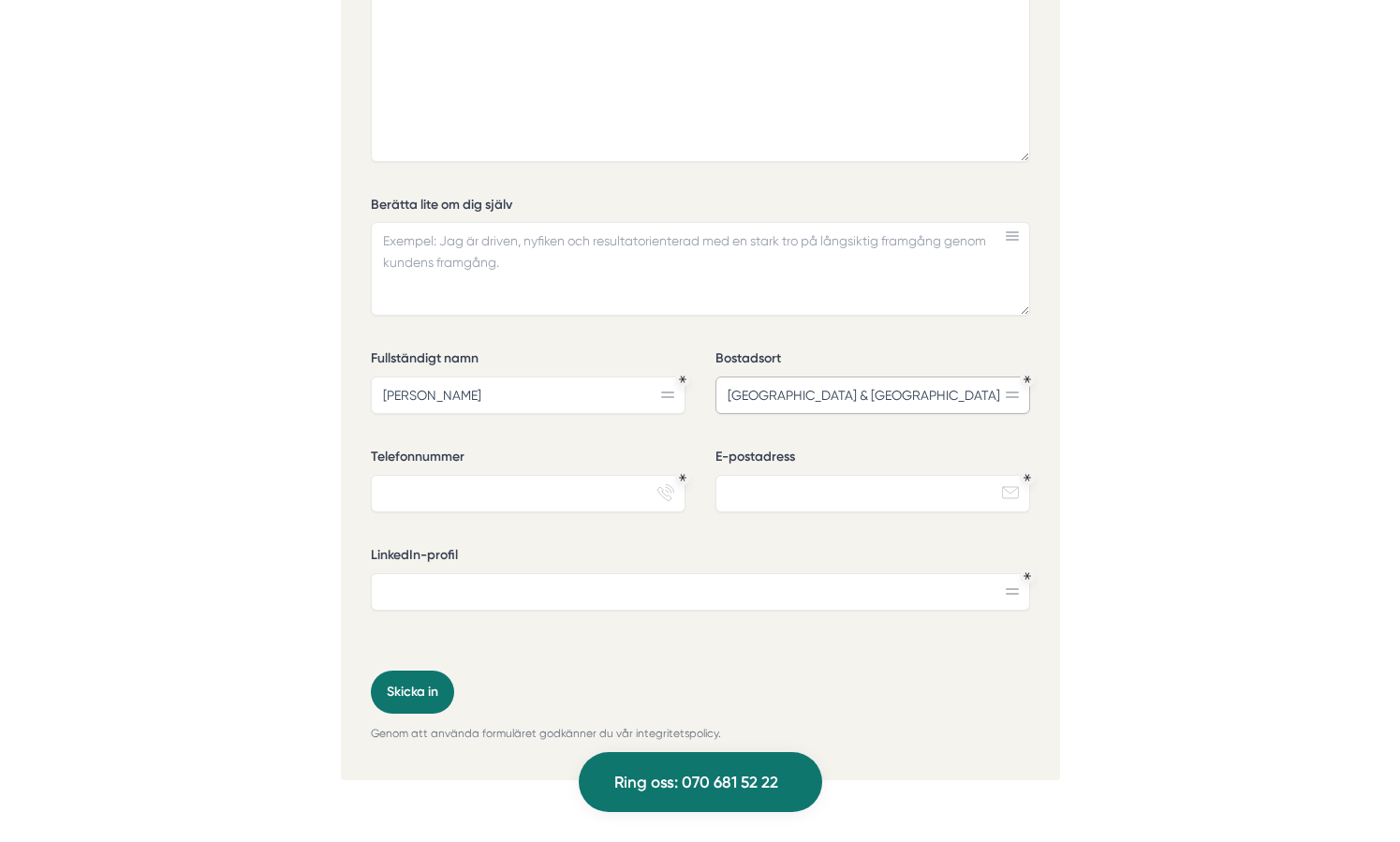
type input "[GEOGRAPHIC_DATA] & [GEOGRAPHIC_DATA]"
type input "0706404272"
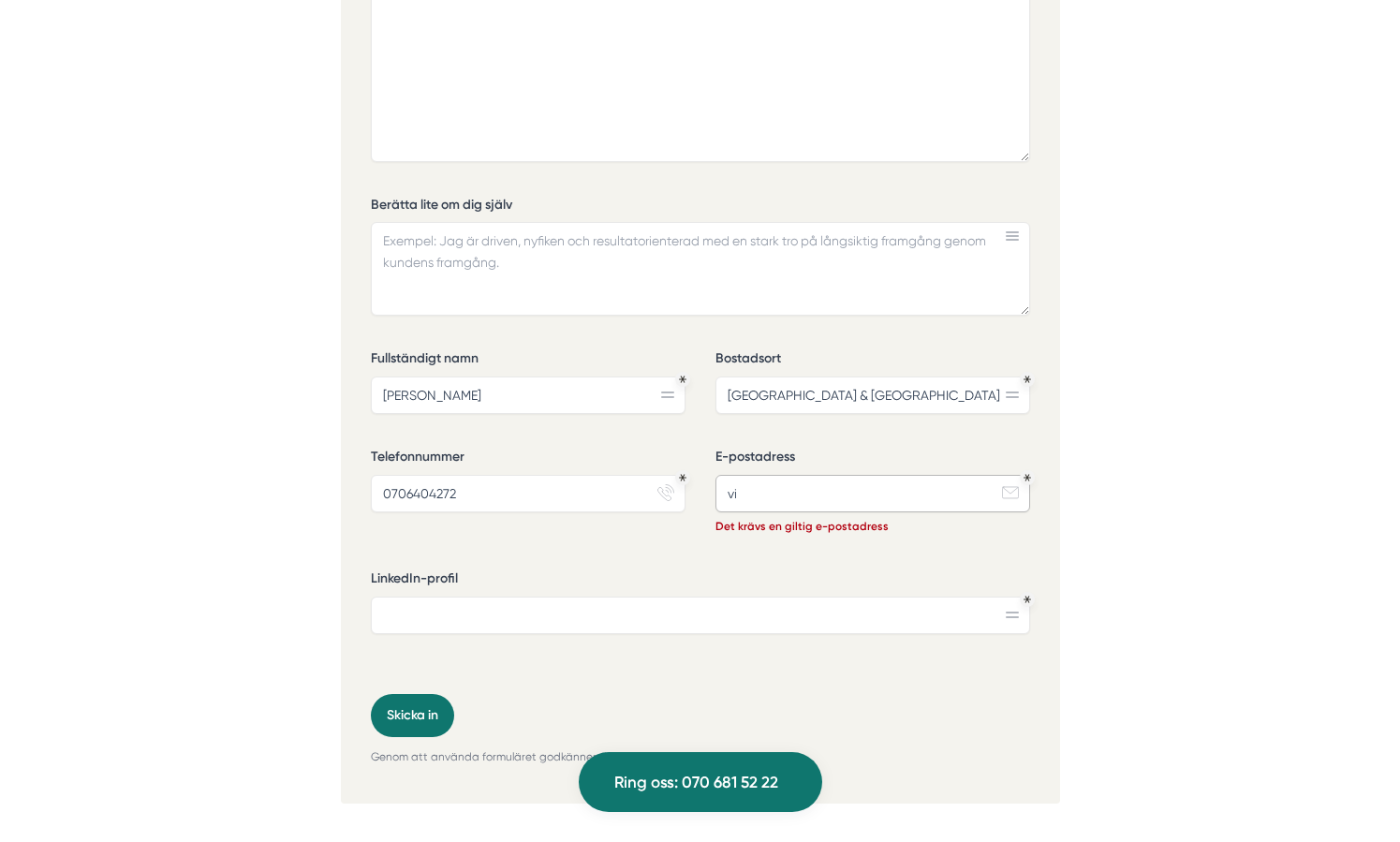
type input "v"
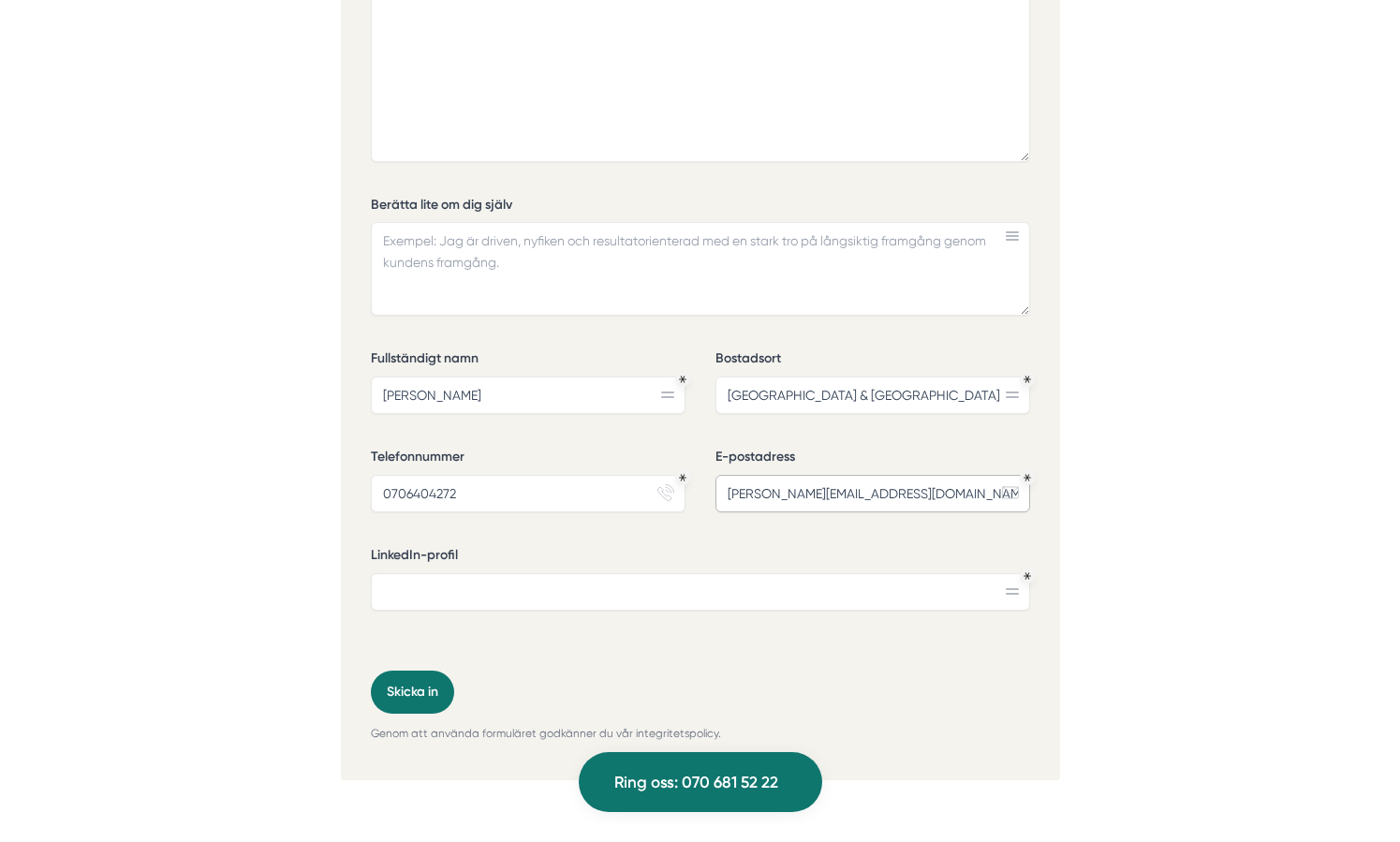
type input "[PERSON_NAME][EMAIL_ADDRESS][DOMAIN_NAME]"
